Goal: Information Seeking & Learning: Compare options

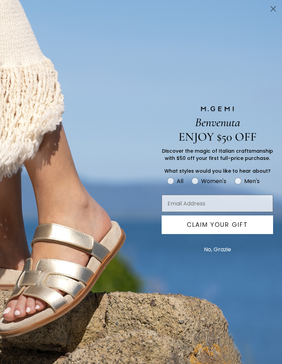
click at [27, 129] on div "Benvenuta" at bounding box center [141, 122] width 269 height 14
click at [271, 11] on circle "Close dialog" at bounding box center [273, 8] width 11 height 11
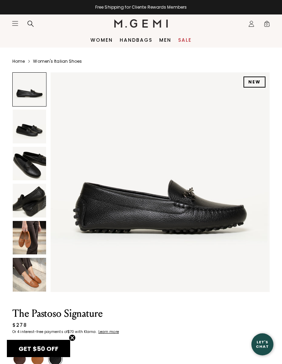
click at [31, 130] on img at bounding box center [29, 126] width 33 height 33
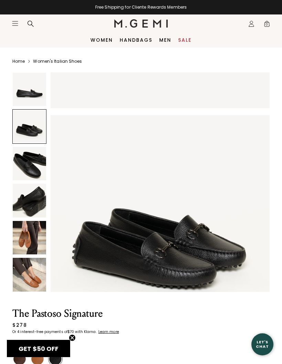
scroll to position [226, 0]
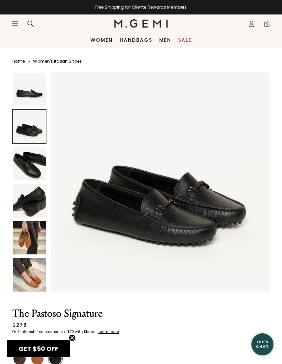
click at [27, 167] on img at bounding box center [29, 163] width 33 height 33
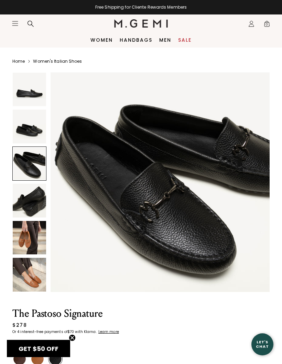
click at [31, 205] on img at bounding box center [29, 200] width 33 height 33
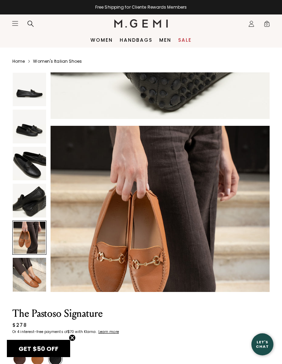
scroll to position [853, 0]
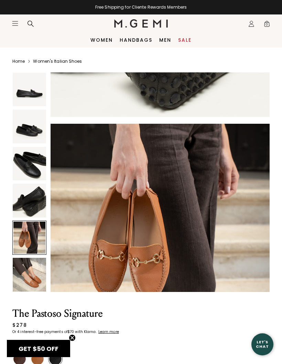
click at [37, 358] on img at bounding box center [37, 358] width 12 height 12
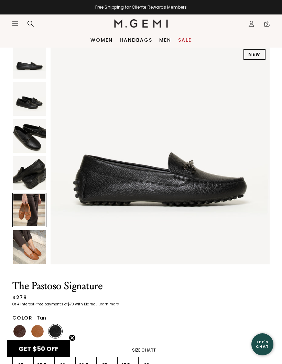
click at [37, 330] on img at bounding box center [37, 331] width 12 height 12
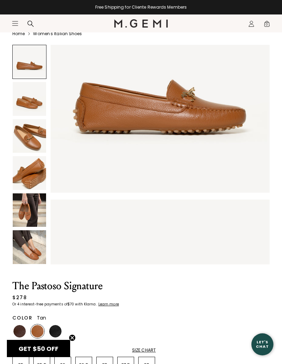
scroll to position [94, 0]
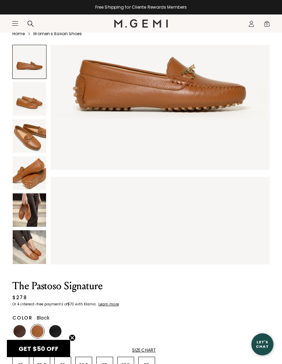
click at [56, 328] on img at bounding box center [55, 331] width 12 height 12
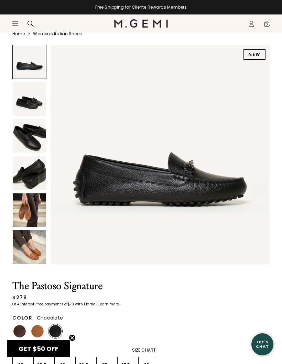
click at [16, 328] on img at bounding box center [19, 331] width 12 height 12
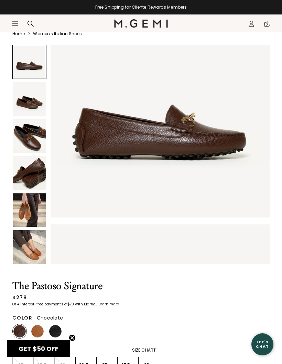
click at [25, 104] on img at bounding box center [29, 98] width 33 height 33
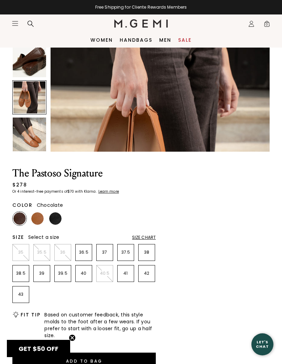
scroll to position [795, 0]
click at [35, 218] on img at bounding box center [37, 218] width 12 height 12
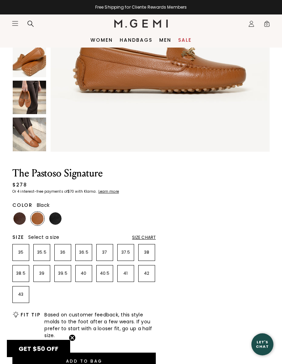
click at [58, 217] on img at bounding box center [55, 218] width 12 height 12
